Goal: Browse casually

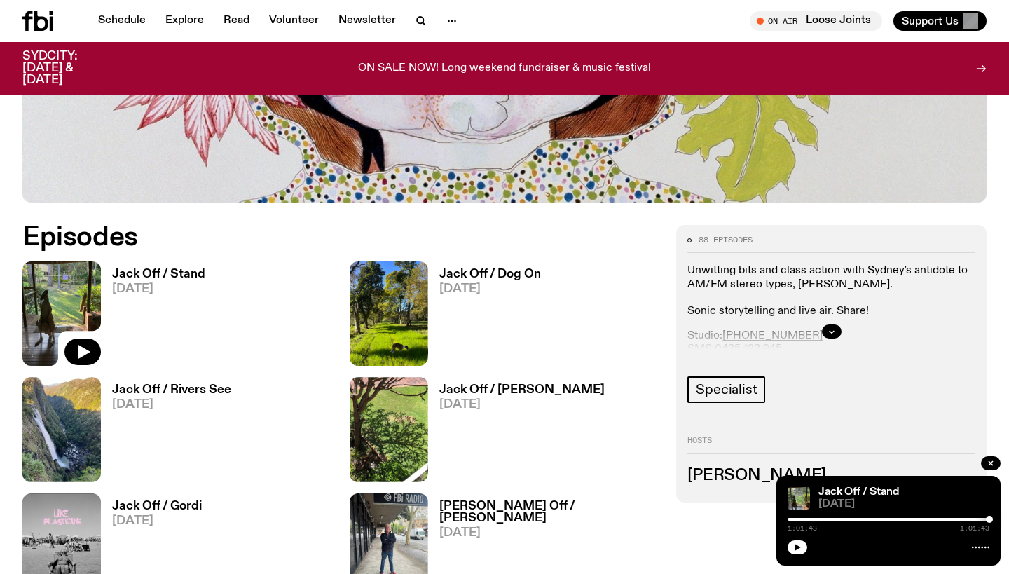
scroll to position [539, 0]
click at [969, 520] on div at bounding box center [888, 519] width 202 height 3
click at [796, 546] on icon "button" at bounding box center [797, 547] width 6 height 7
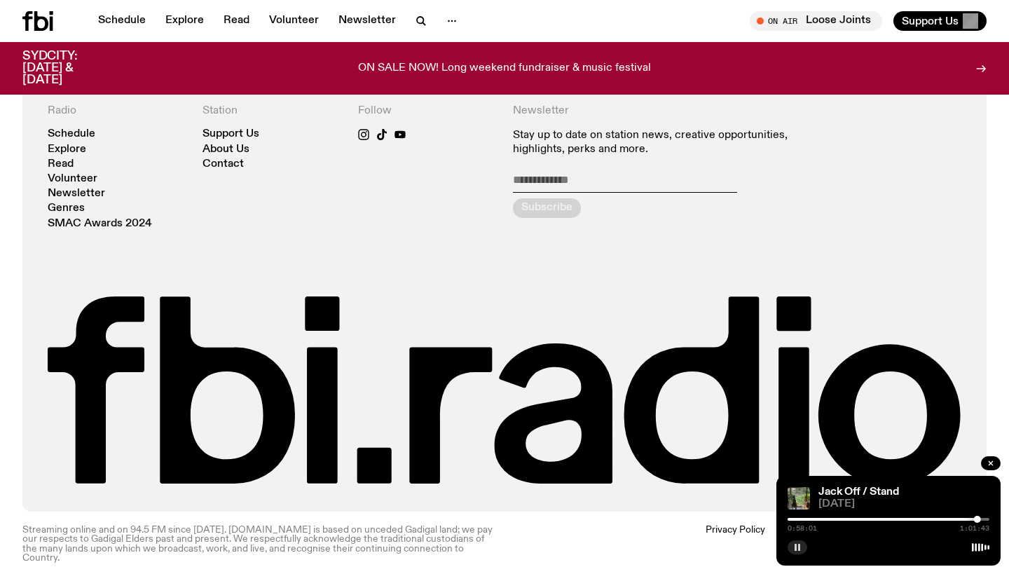
scroll to position [2678, 0]
click at [63, 163] on link "Read" at bounding box center [61, 164] width 26 height 11
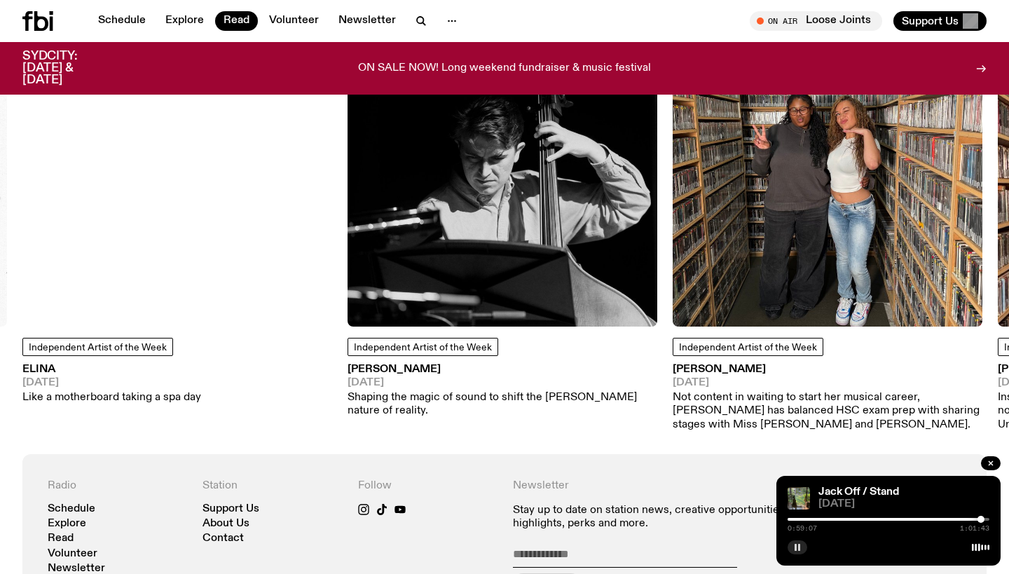
scroll to position [1267, 0]
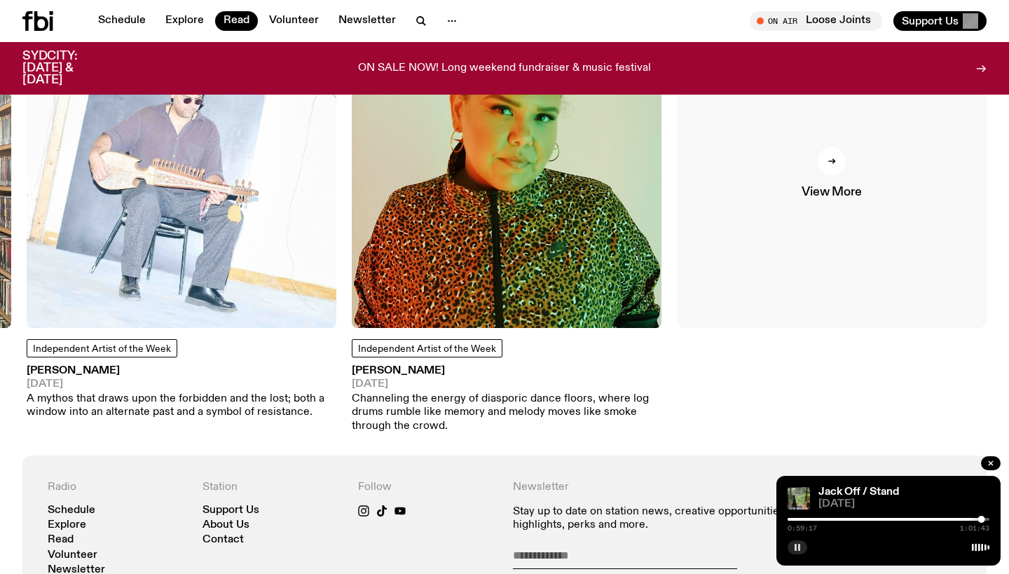
click at [831, 154] on div at bounding box center [831, 161] width 28 height 28
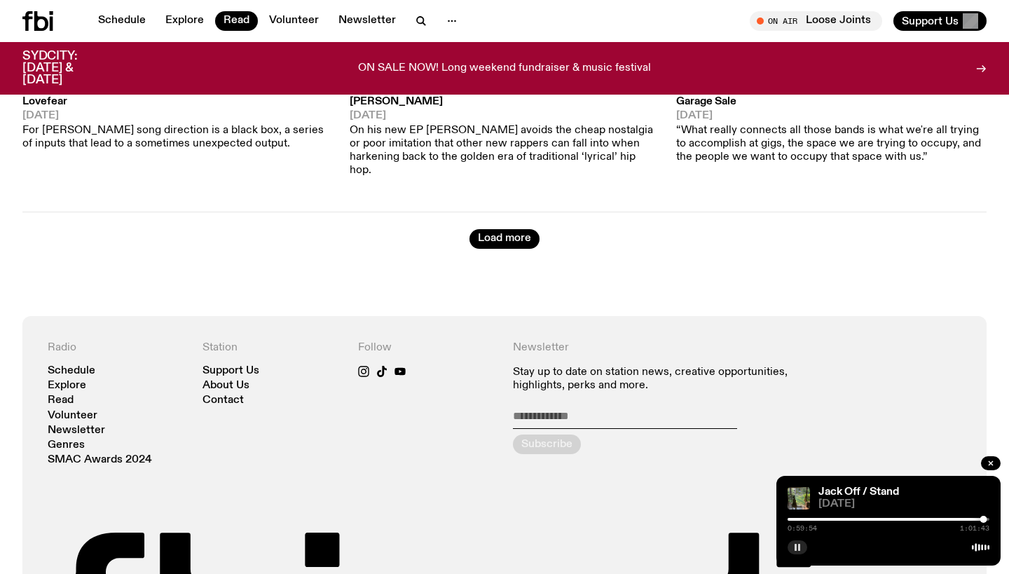
scroll to position [7231, 0]
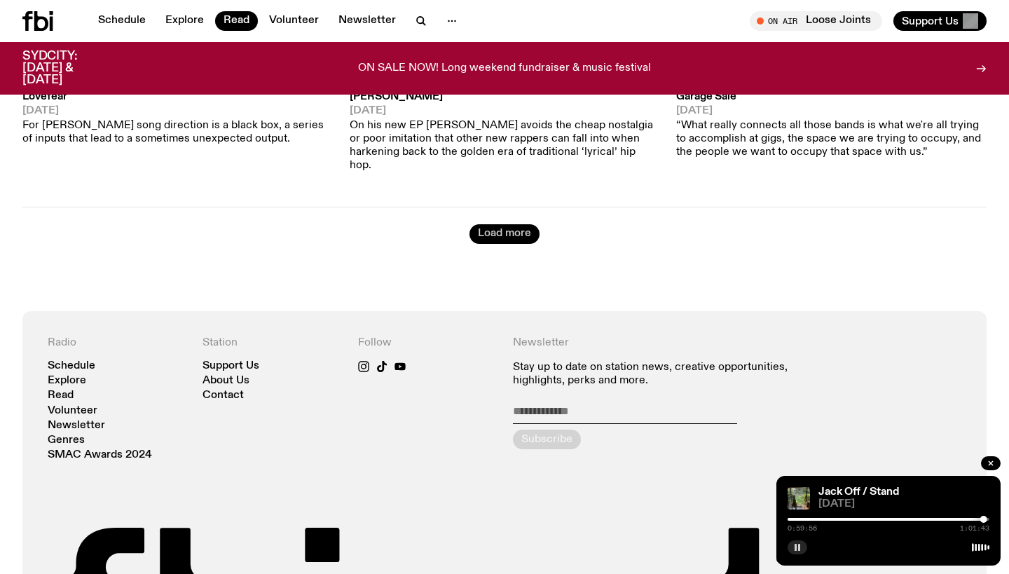
click at [488, 224] on button "Load more" at bounding box center [504, 234] width 70 height 20
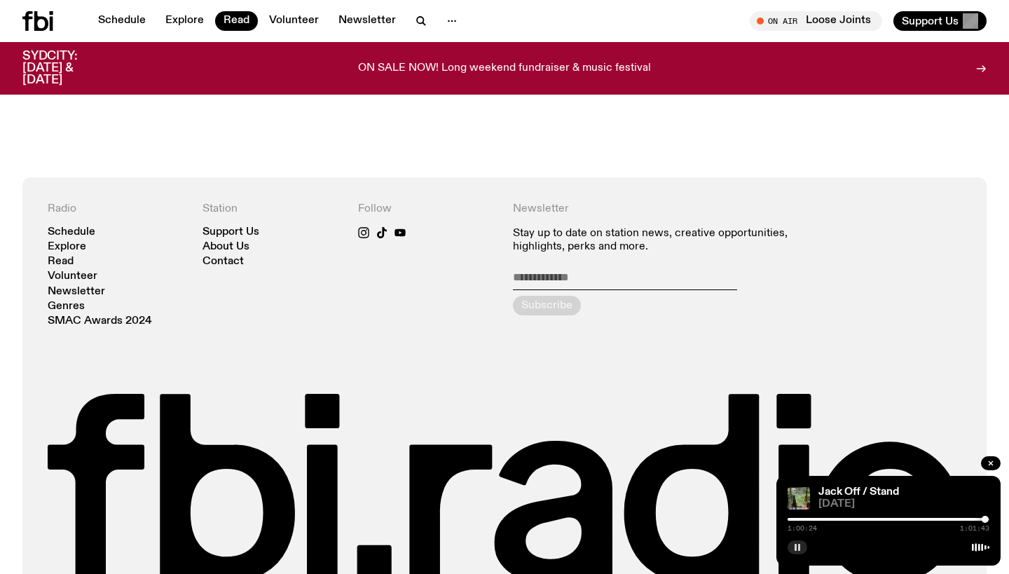
scroll to position [11420, 0]
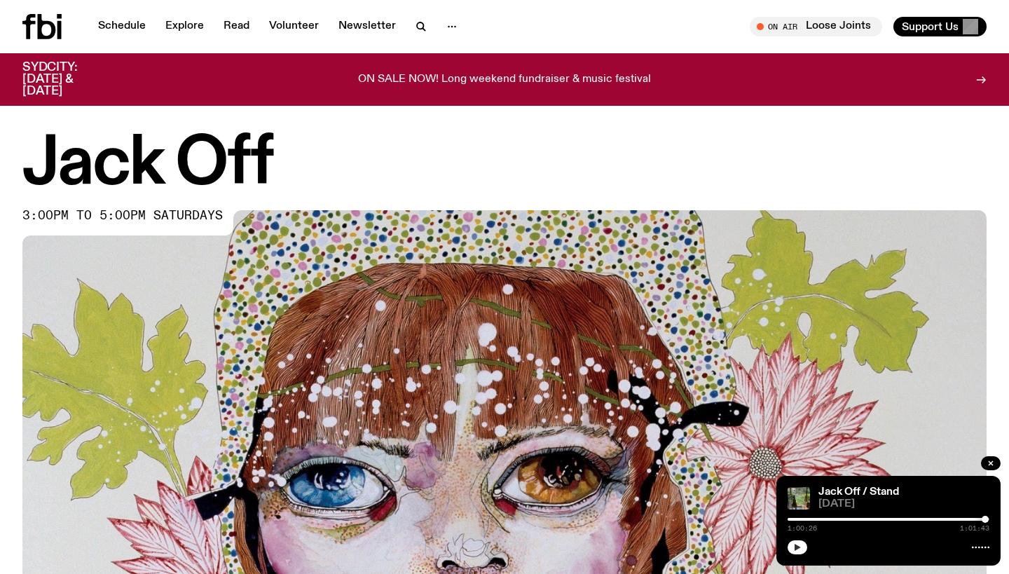
click at [794, 547] on icon "button" at bounding box center [797, 547] width 8 height 8
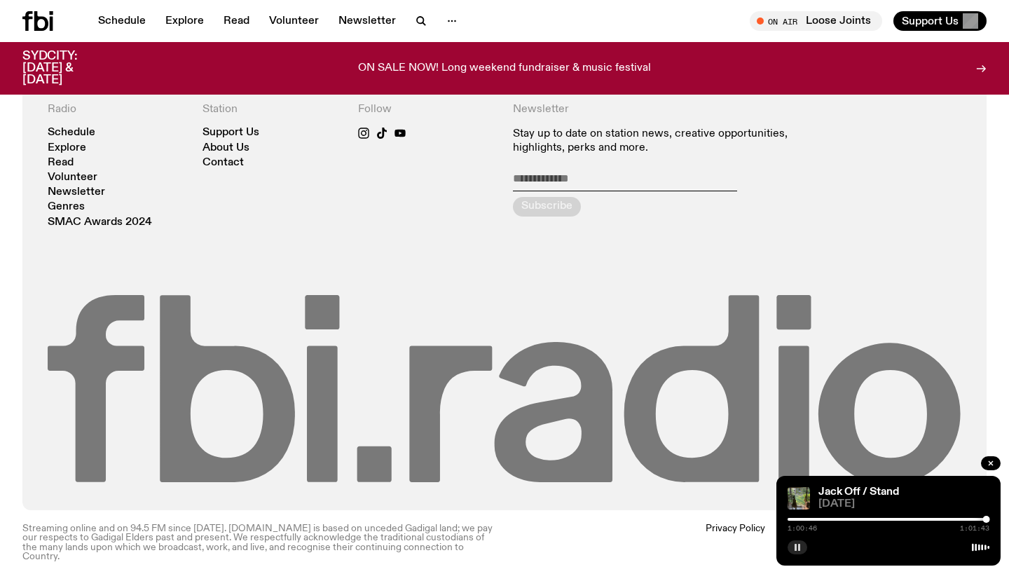
scroll to position [2678, 0]
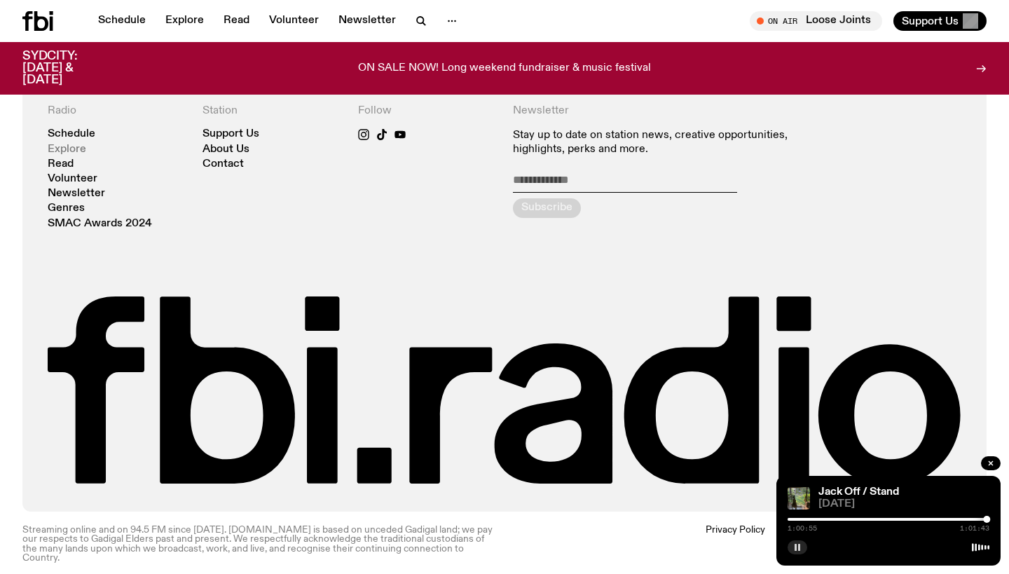
click at [76, 152] on link "Explore" at bounding box center [67, 149] width 39 height 11
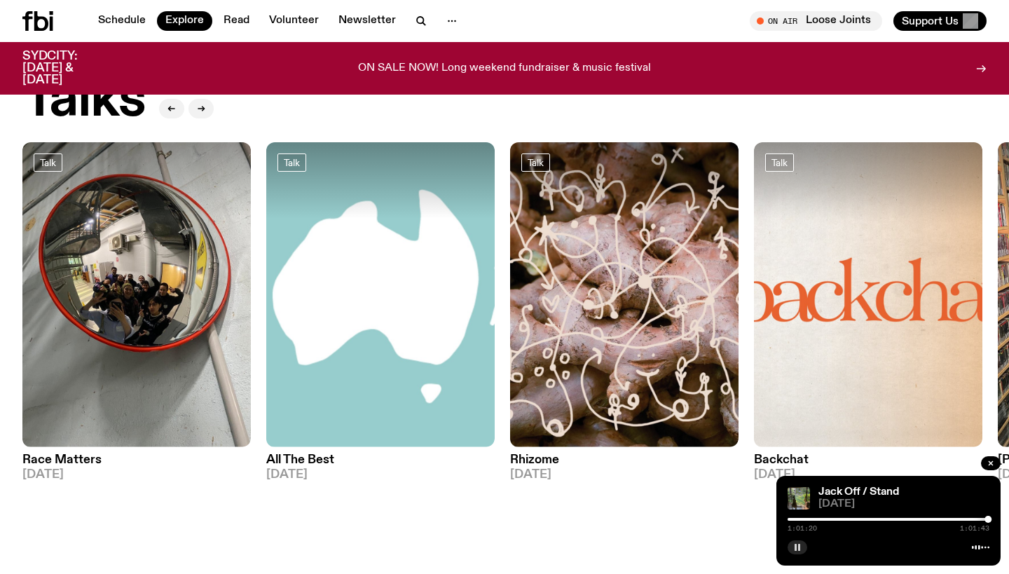
scroll to position [1565, 0]
